Goal: Task Accomplishment & Management: Manage account settings

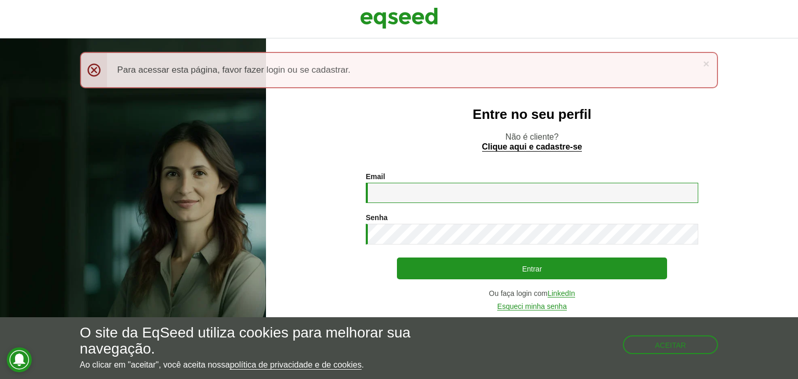
click at [437, 194] on input "Email *" at bounding box center [532, 193] width 333 height 20
type input "**********"
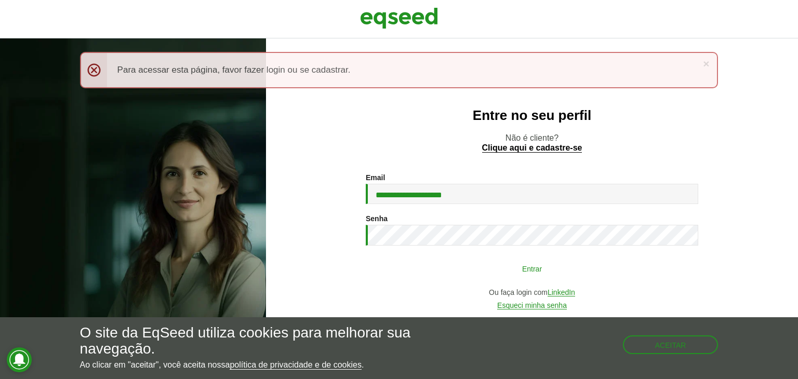
click at [501, 272] on button "Entrar" at bounding box center [532, 269] width 270 height 20
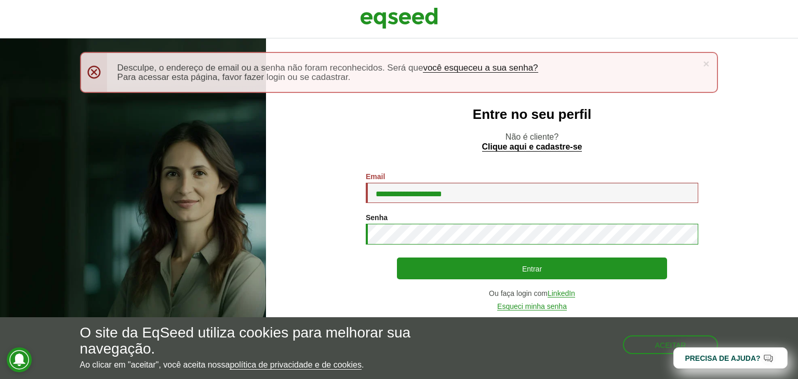
click at [397, 258] on button "Entrar" at bounding box center [532, 269] width 270 height 22
